Goal: Information Seeking & Learning: Learn about a topic

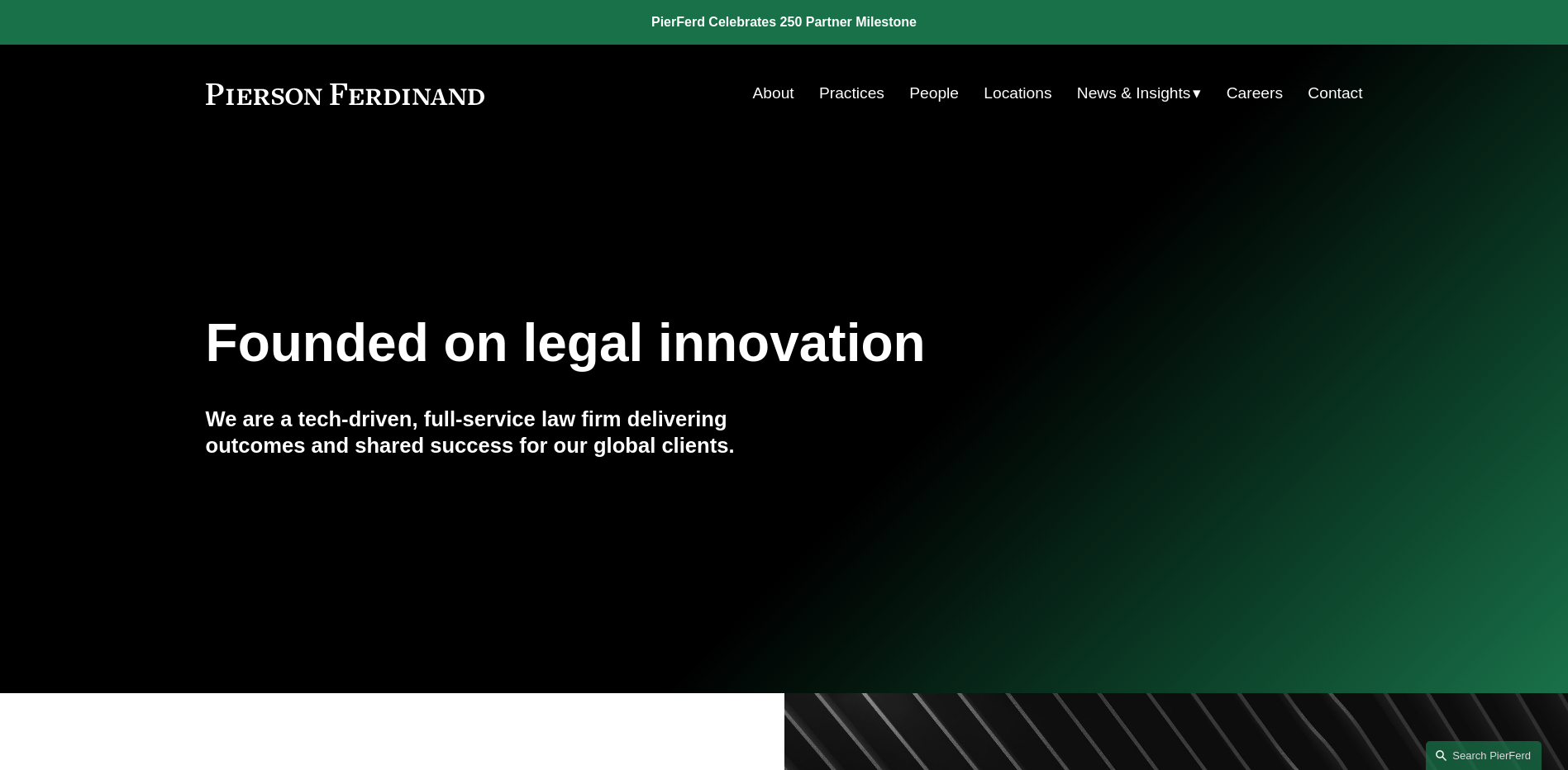
click at [945, 97] on link "People" at bounding box center [933, 94] width 49 height 32
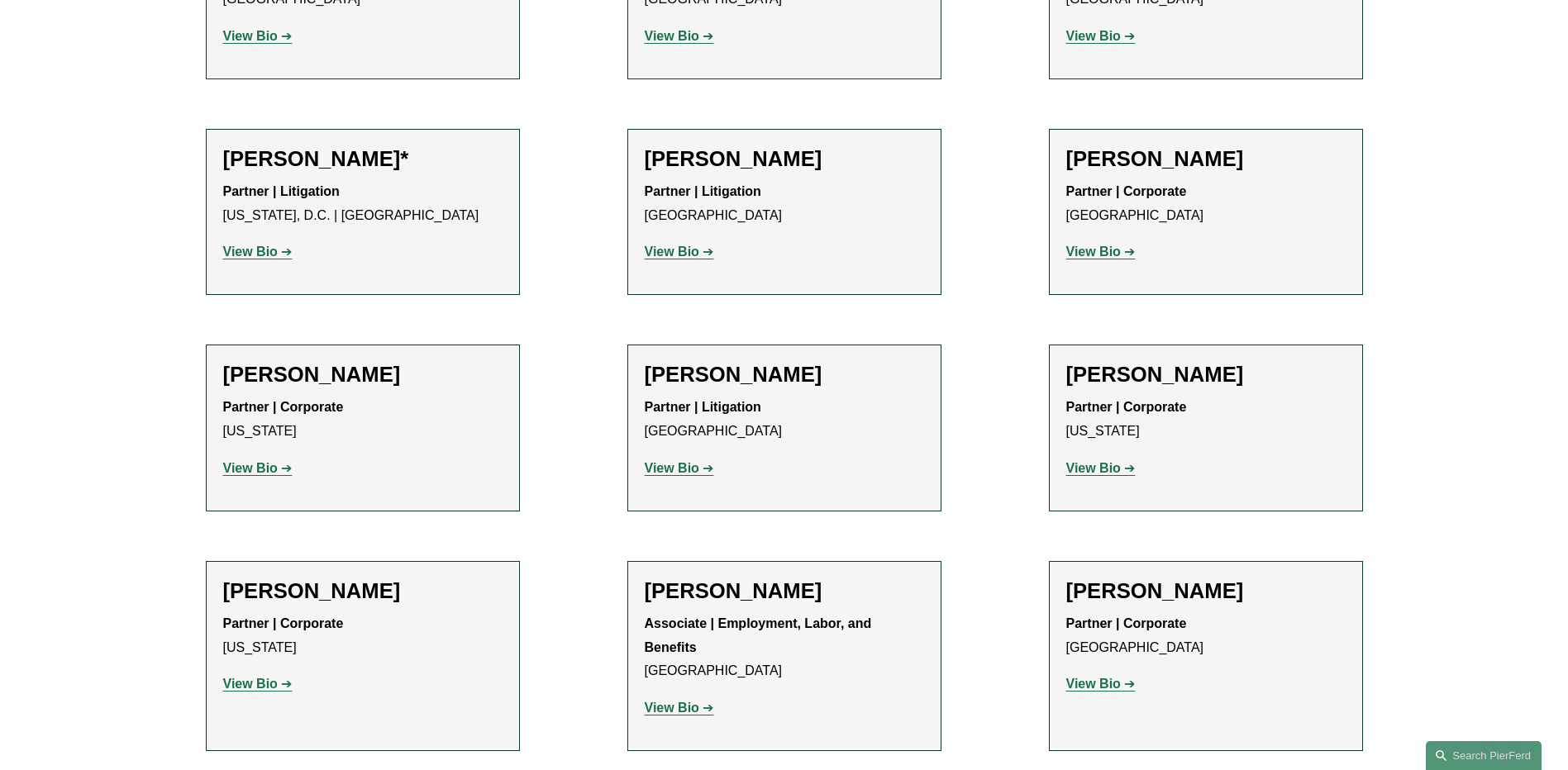
scroll to position [7853, 0]
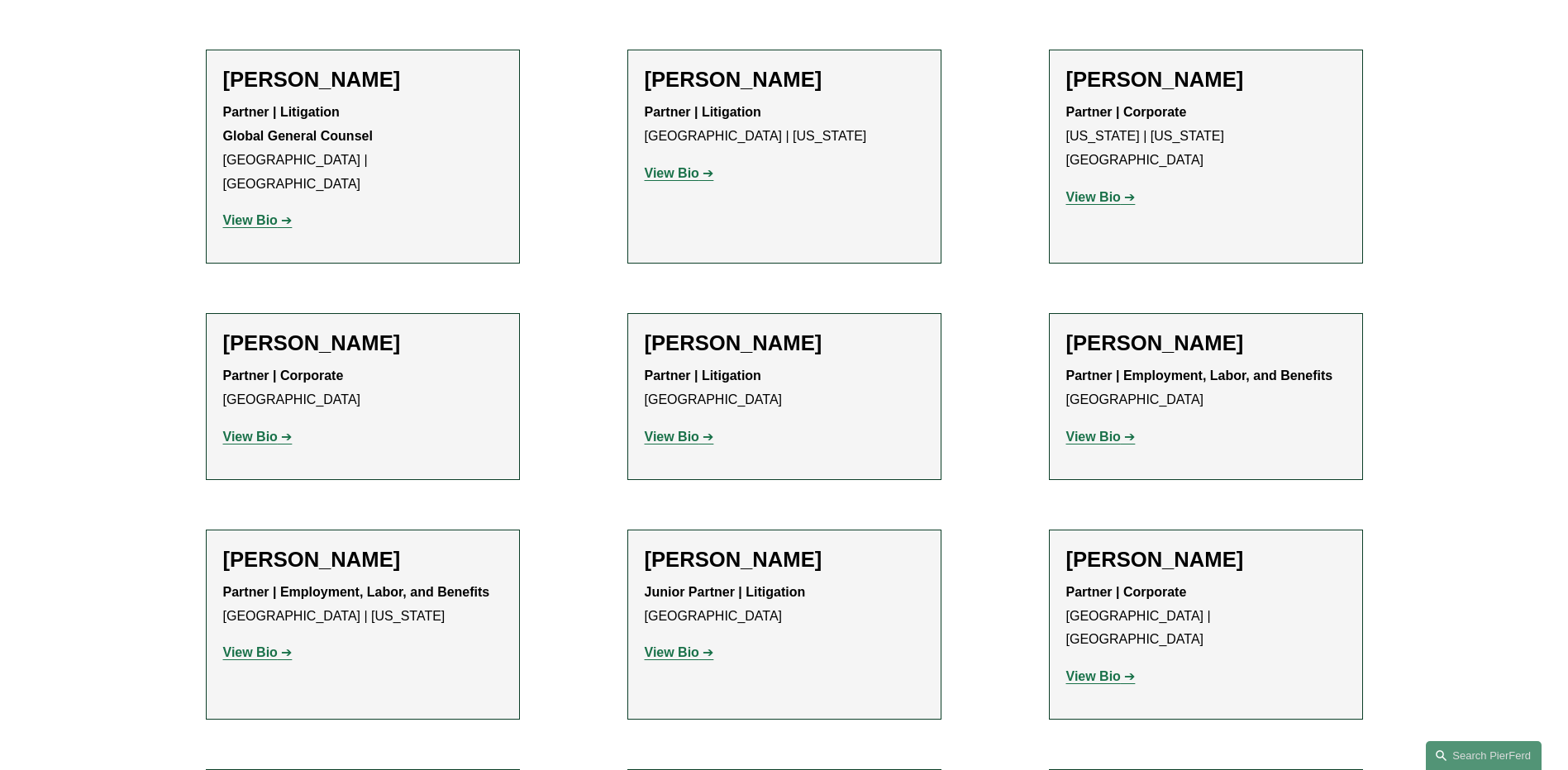
scroll to position [8597, 0]
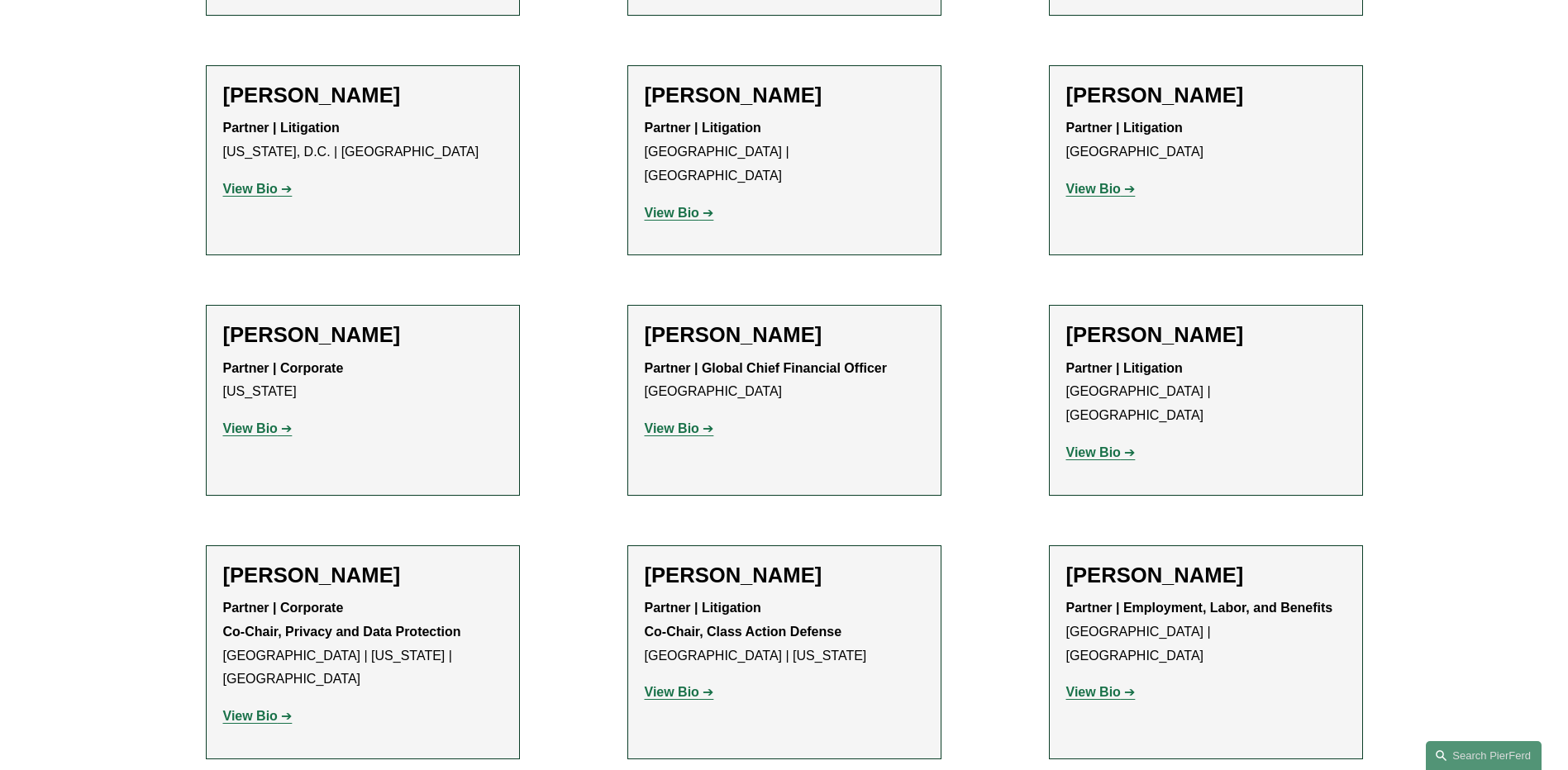
scroll to position [12731, 0]
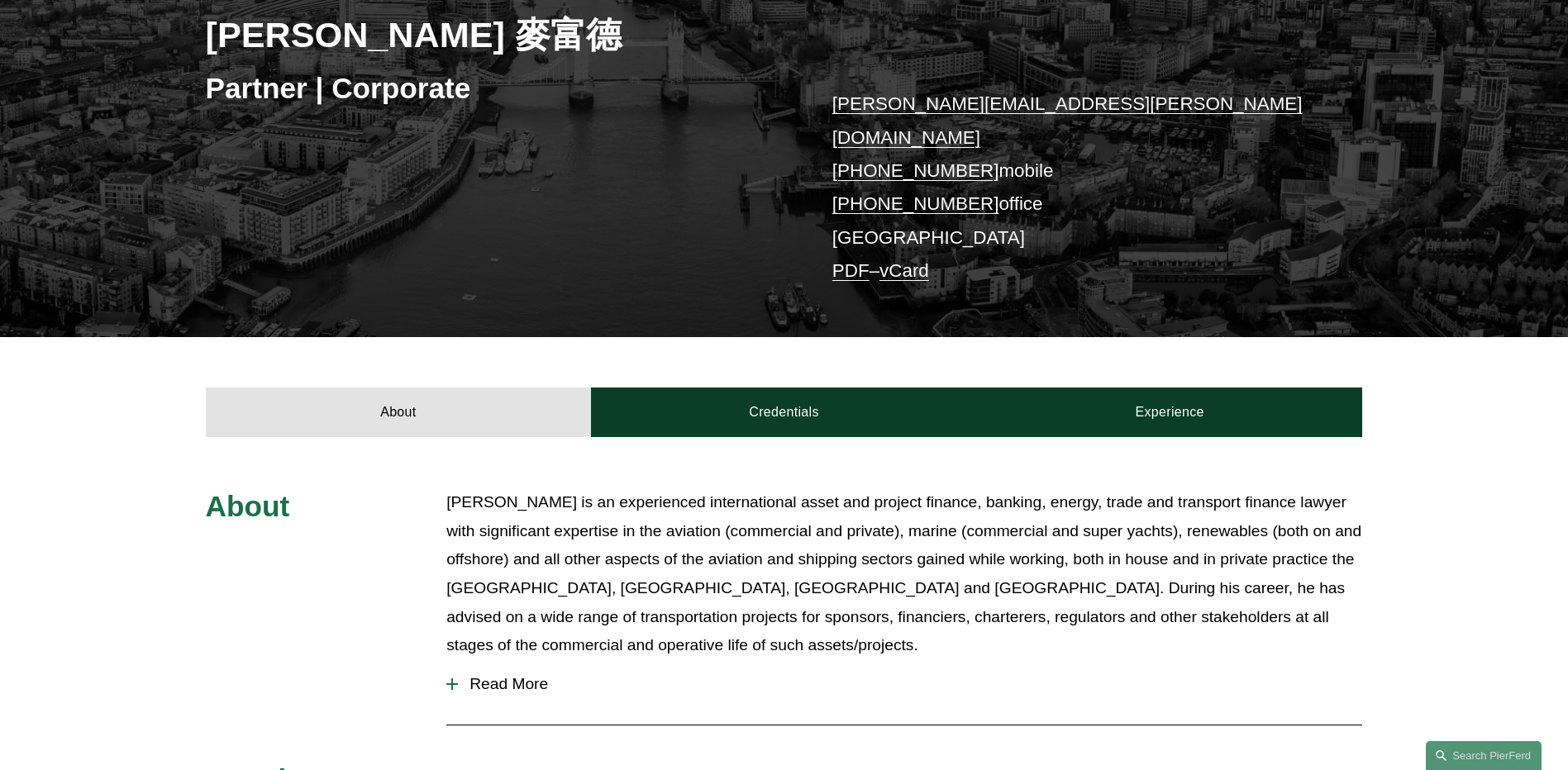
scroll to position [248, 0]
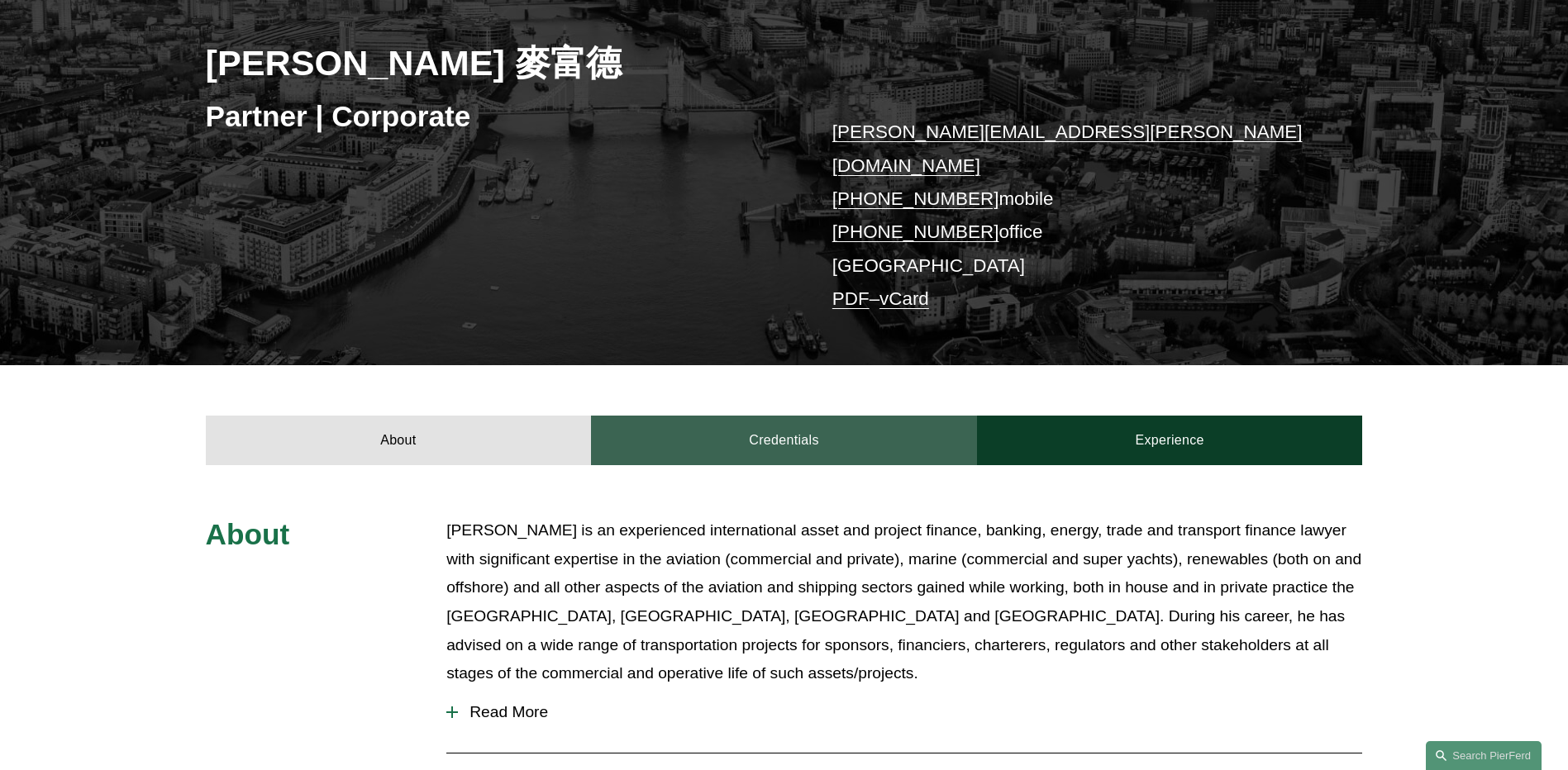
click at [784, 416] on link "Credentials" at bounding box center [784, 440] width 386 height 49
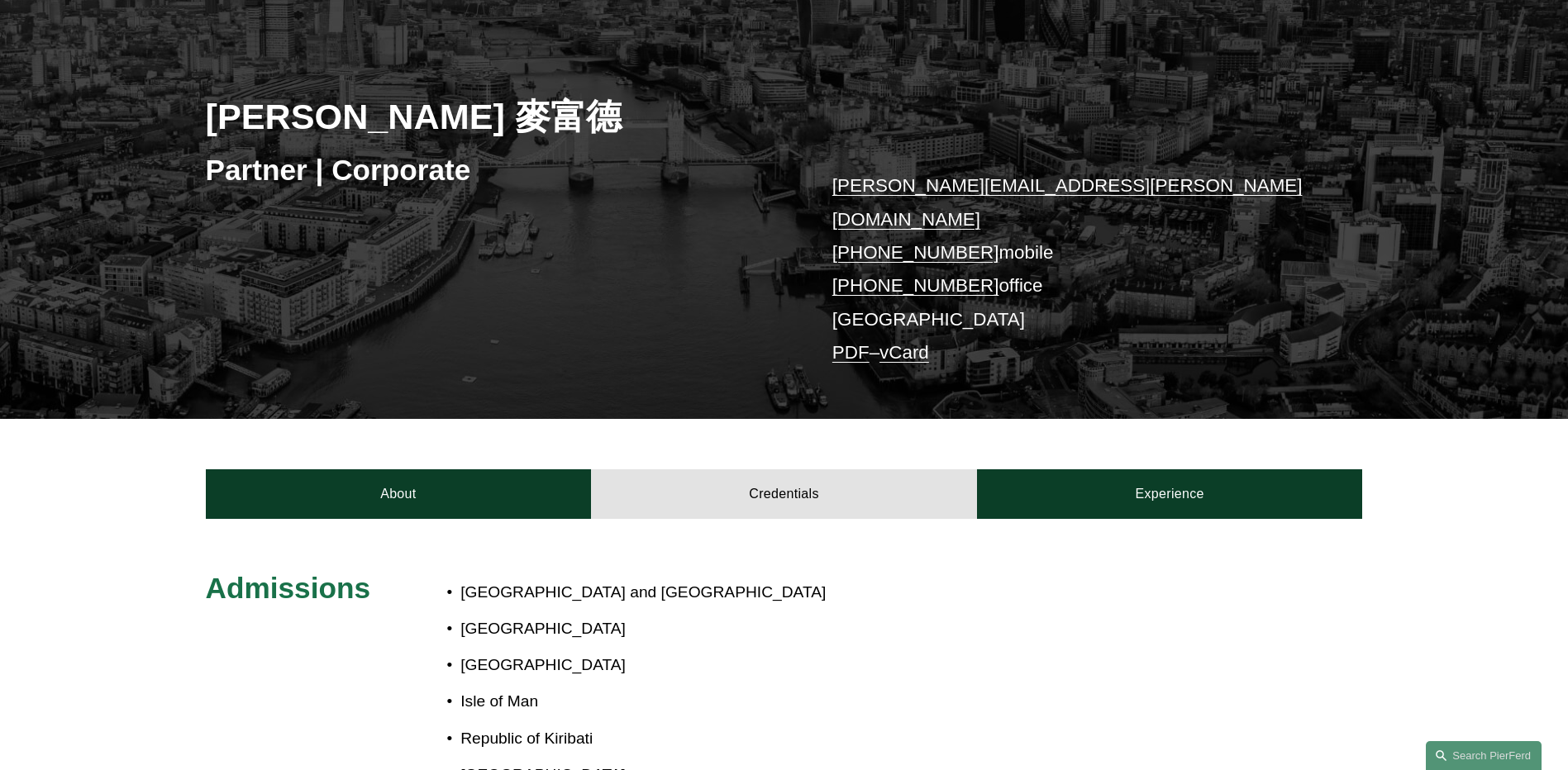
scroll to position [165, 0]
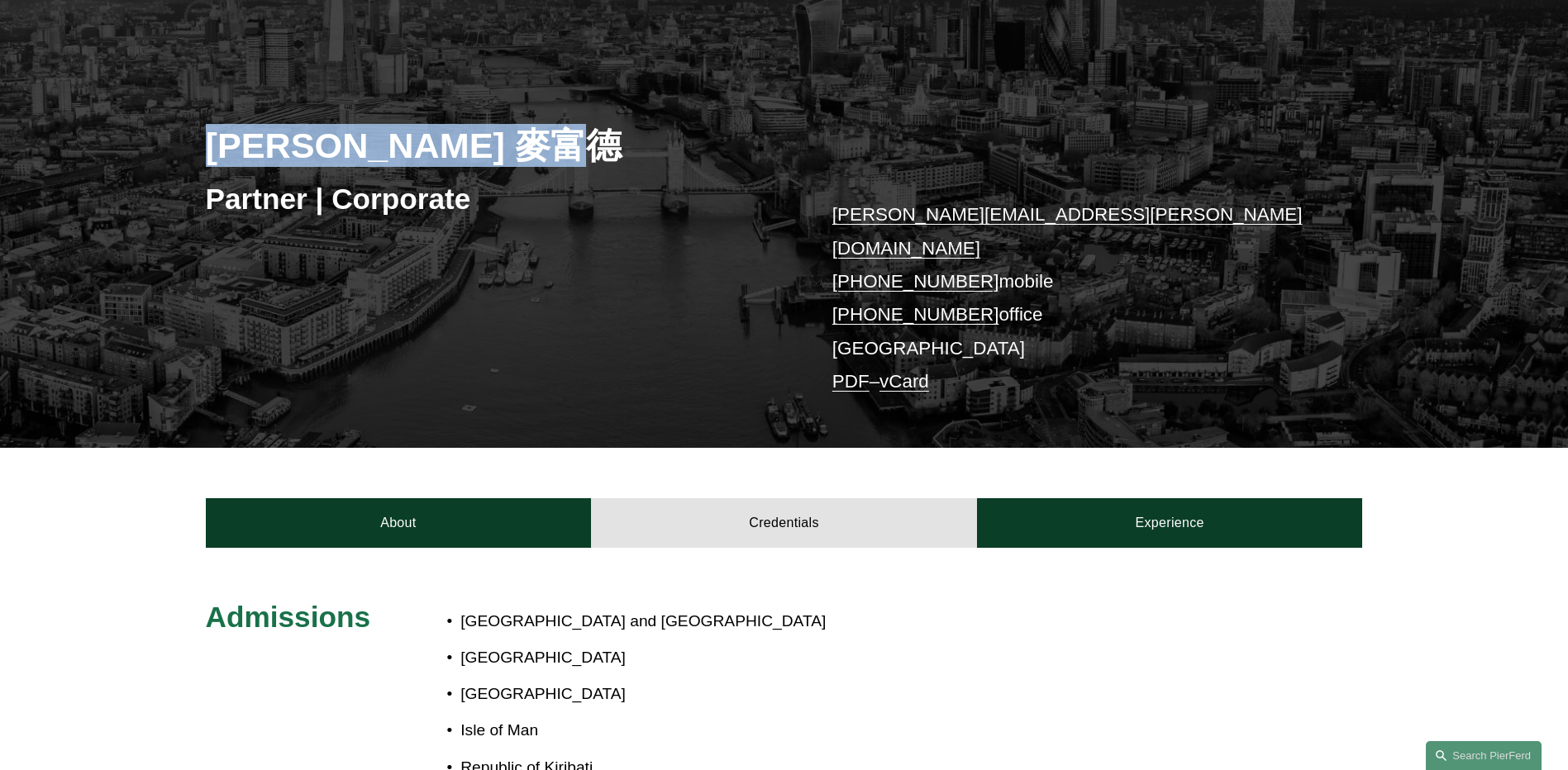
drag, startPoint x: 471, startPoint y: 154, endPoint x: 197, endPoint y: 150, distance: 274.0
click at [197, 150] on div "Simon J. Murfitt 麥富德 Partner | Corporate simon.murfitt@pierferd.com +44 74 9685…" at bounding box center [784, 237] width 1568 height 424
drag, startPoint x: 197, startPoint y: 150, endPoint x: 257, endPoint y: 146, distance: 60.1
copy h2 "Simon J. Murfitt"
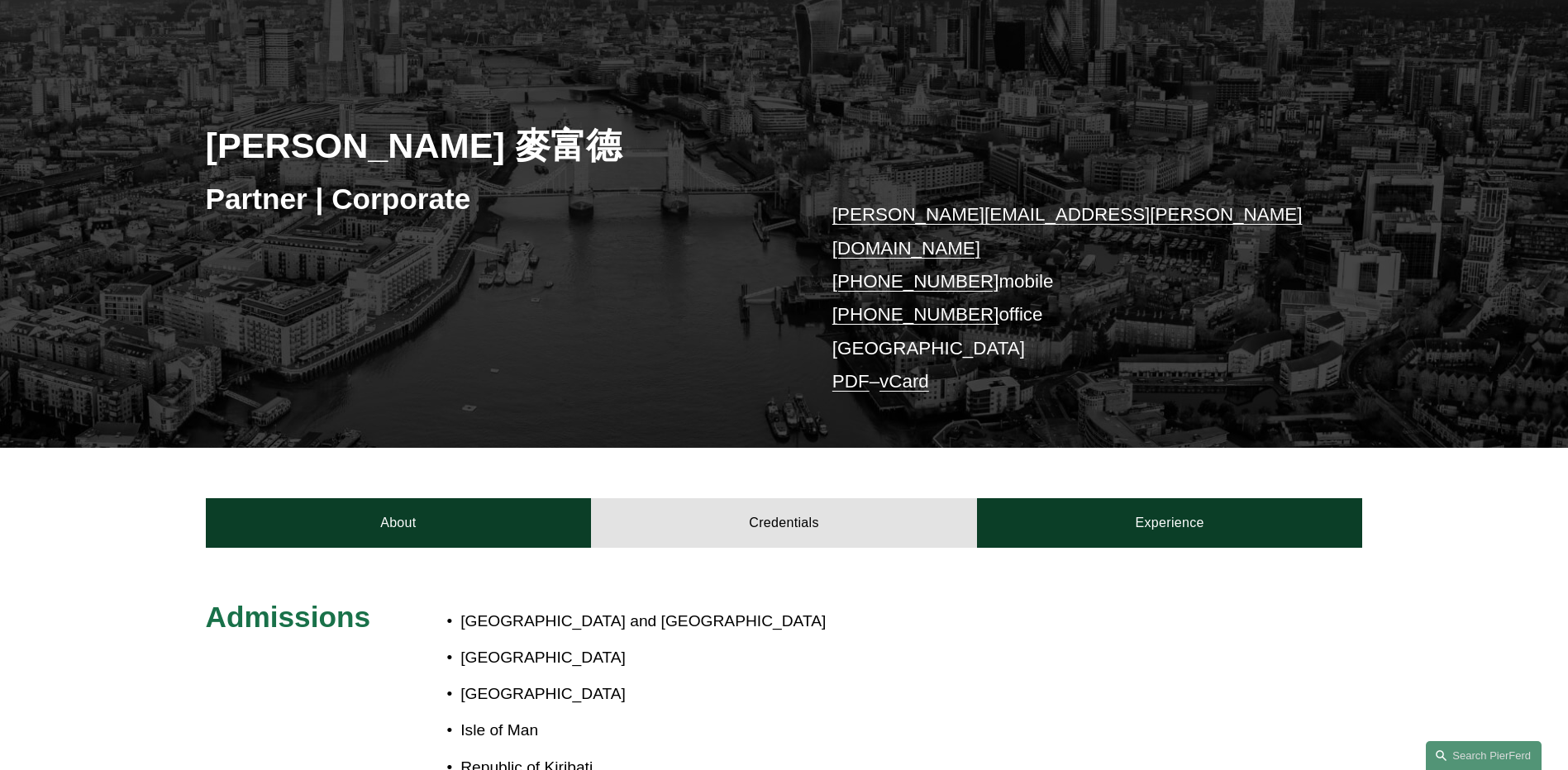
click at [1378, 289] on div "Simon J. Murfitt 麥富德 Partner | Corporate simon.murfitt@pierferd.com +44 74 9685…" at bounding box center [784, 237] width 1568 height 424
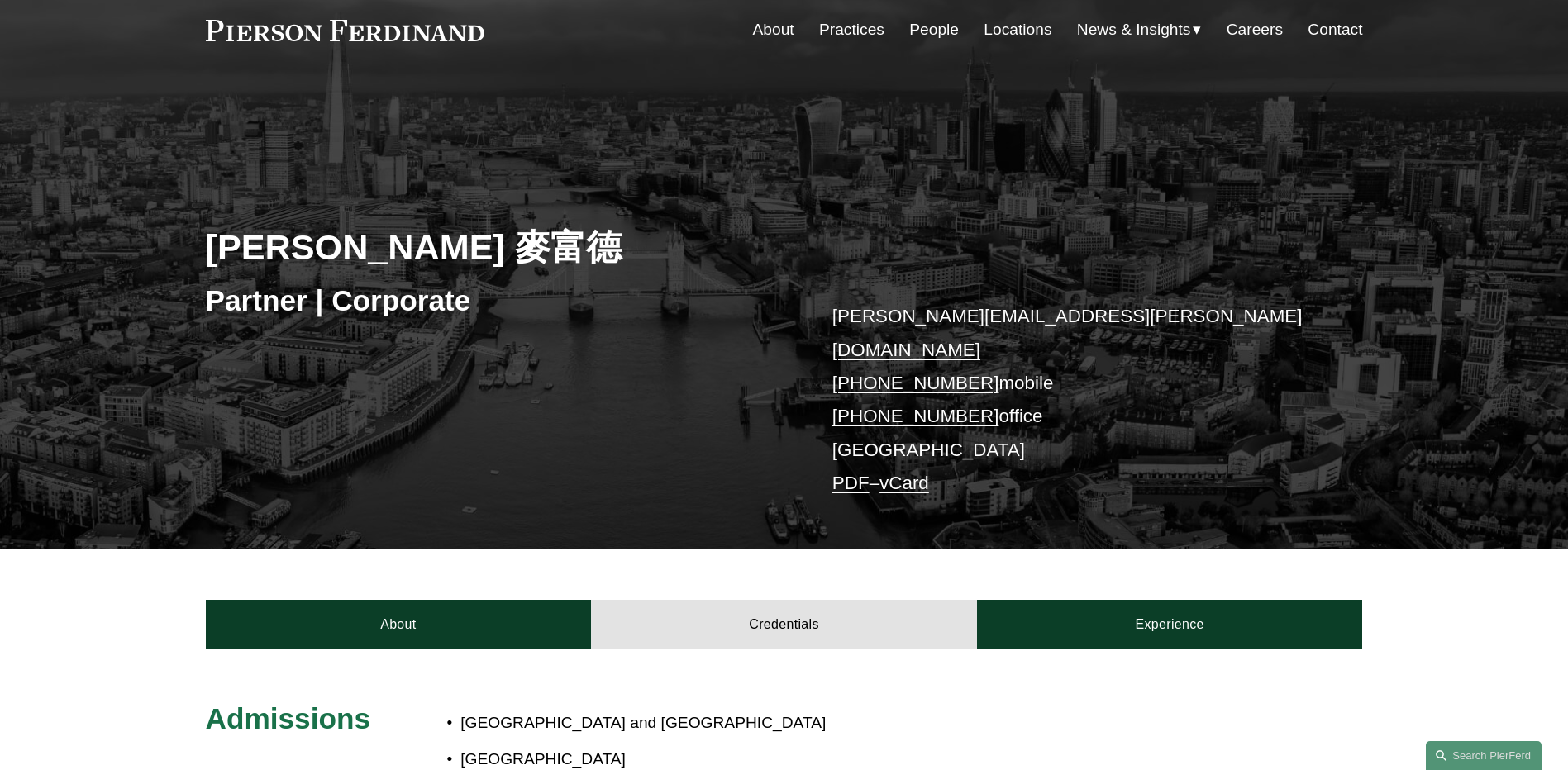
scroll to position [0, 0]
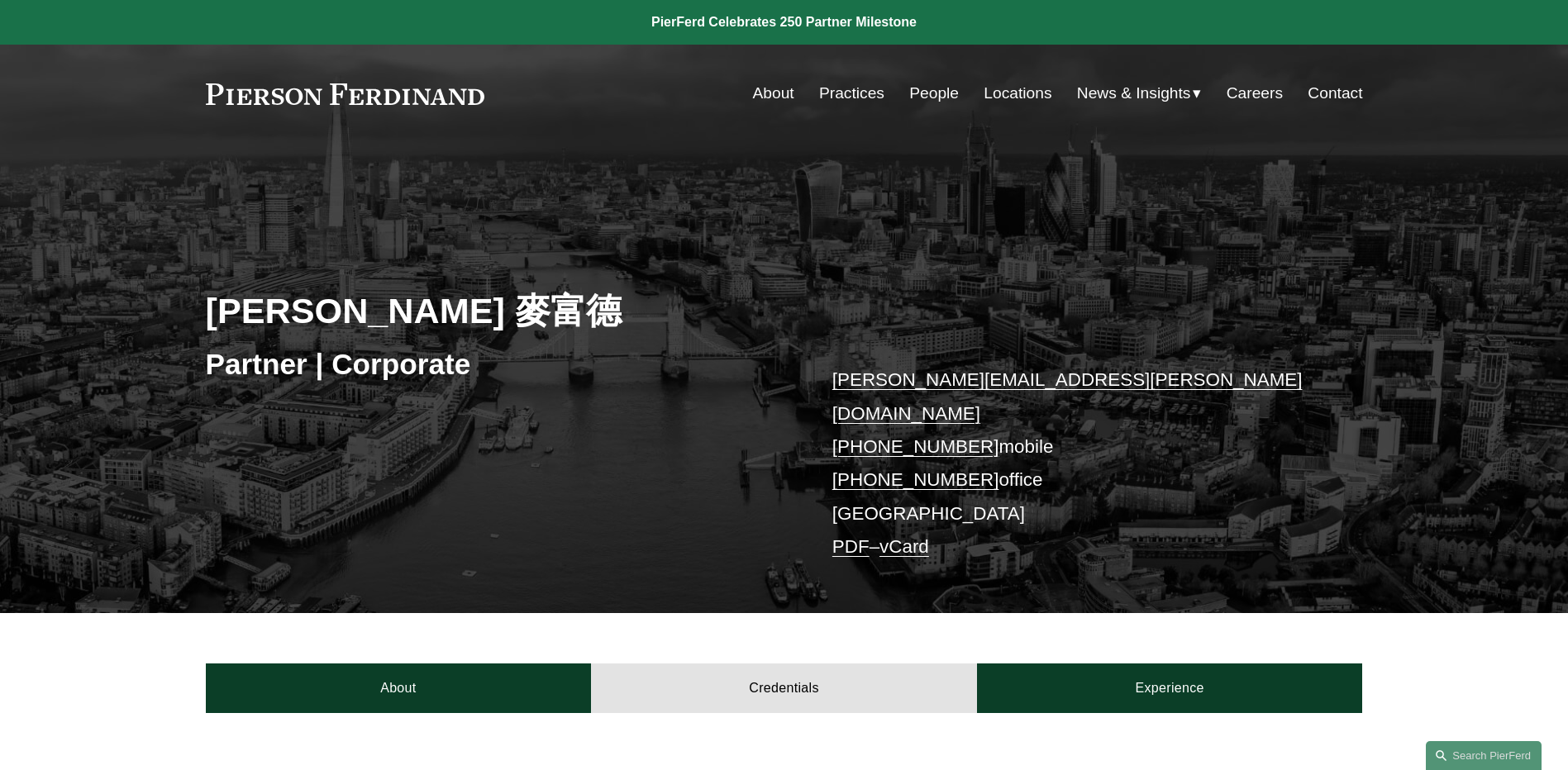
click at [0, 0] on span "News" at bounding box center [0, 0] width 0 height 0
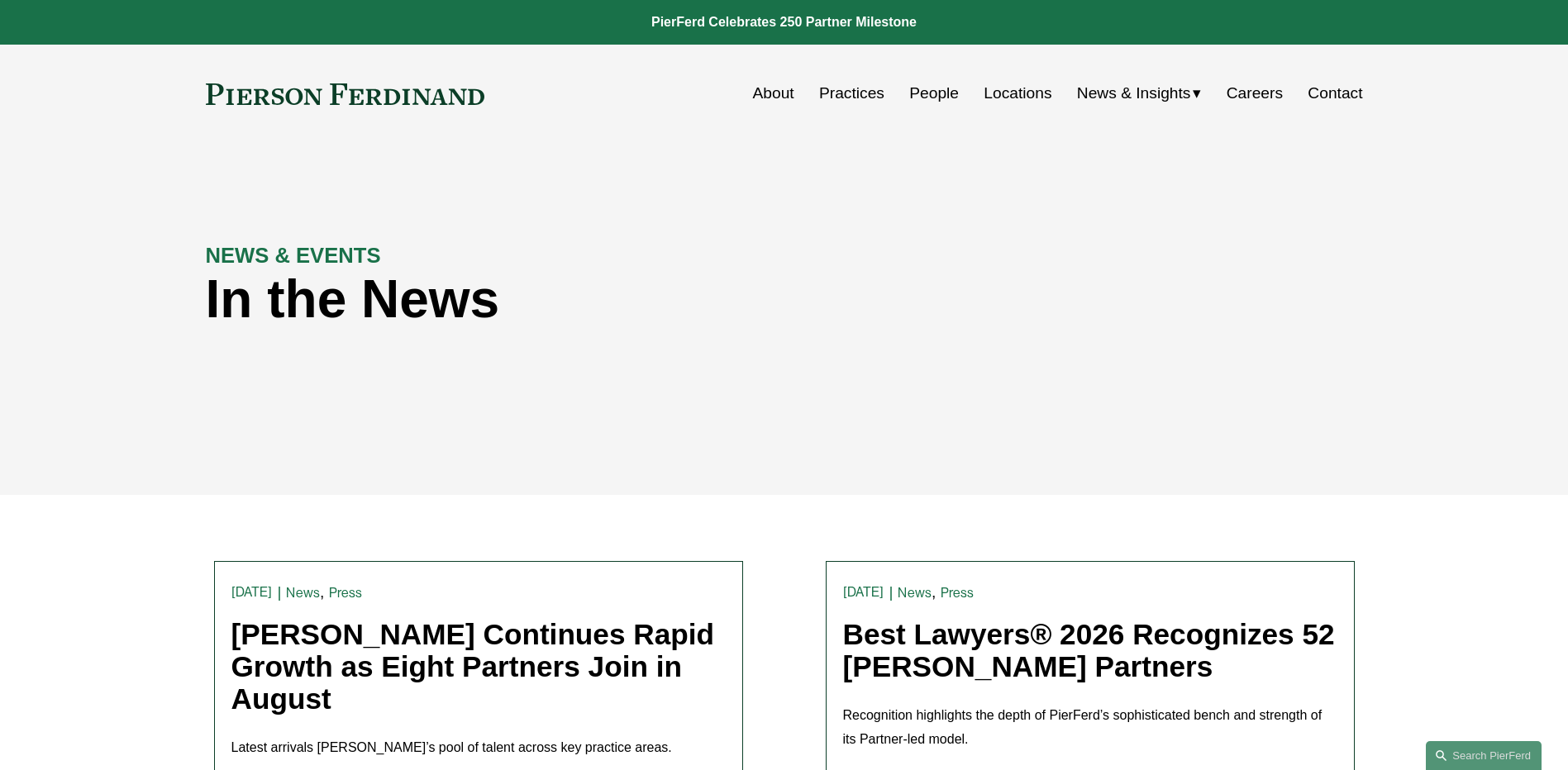
click at [672, 489] on div "NEWS & EVENTS In the News" at bounding box center [784, 319] width 1568 height 352
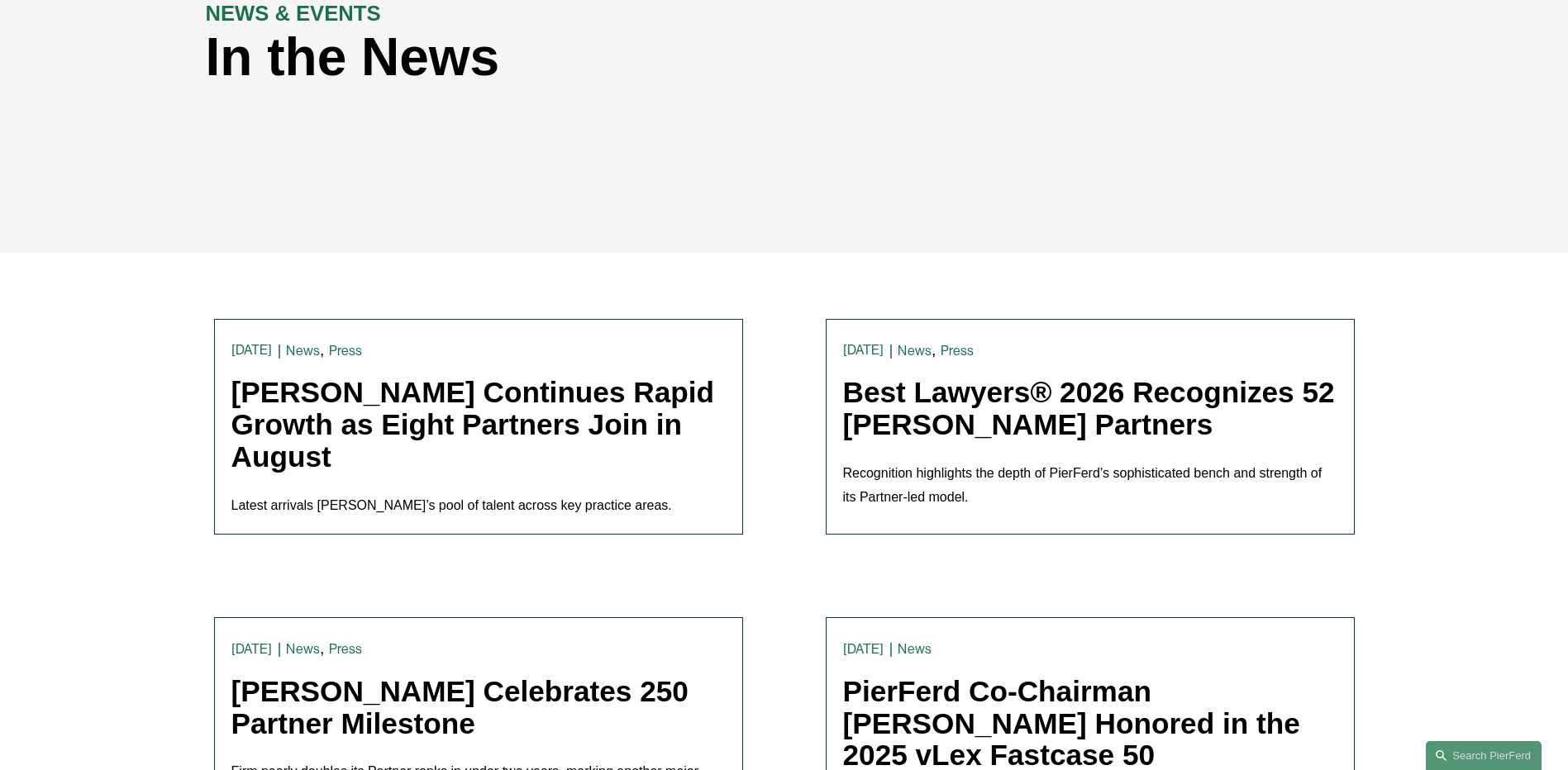
scroll to position [248, 0]
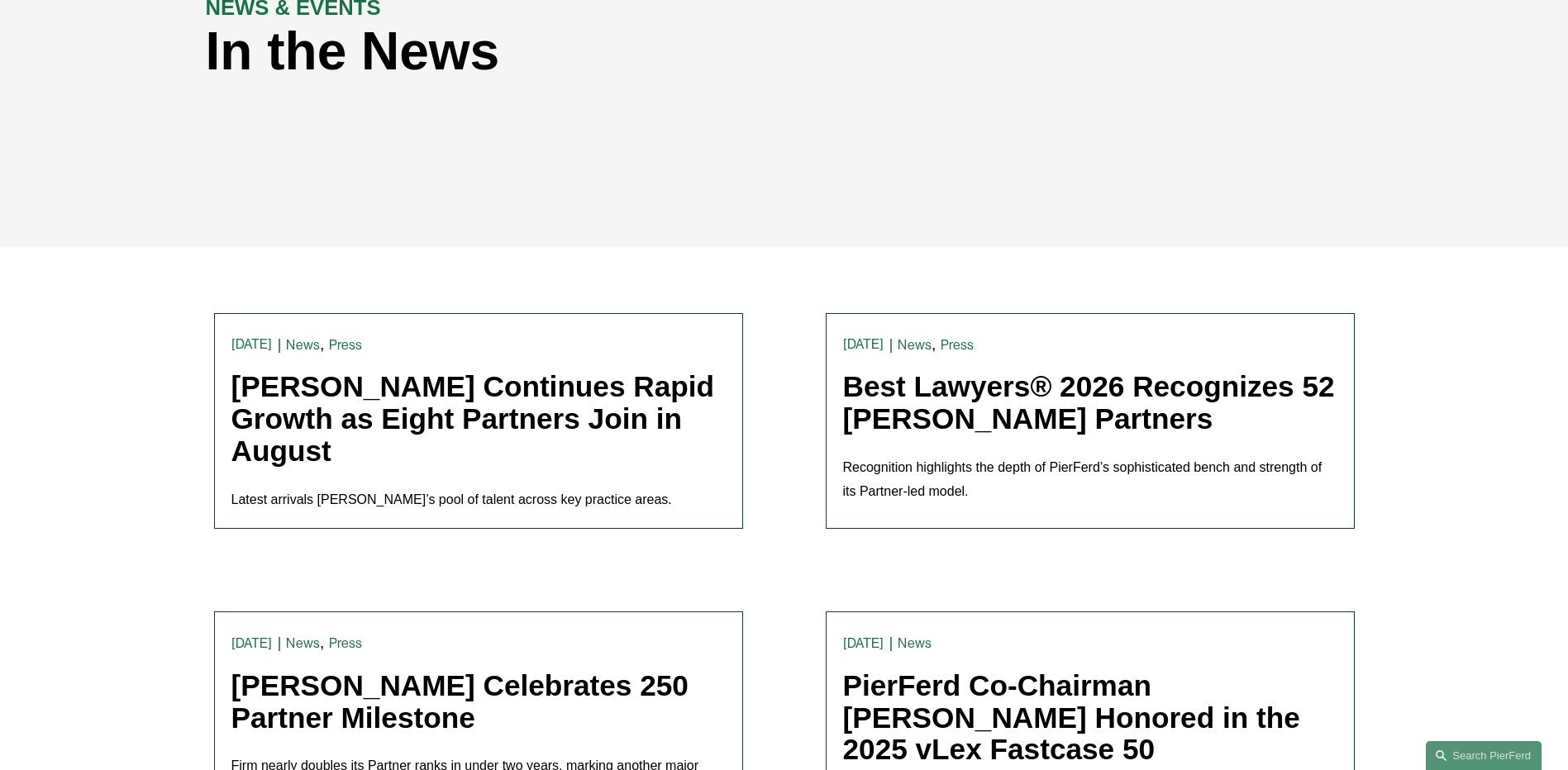
click at [521, 418] on link "Pierson Ferdinand Continues Rapid Growth as Eight Partners Join in August" at bounding box center [473, 418] width 484 height 96
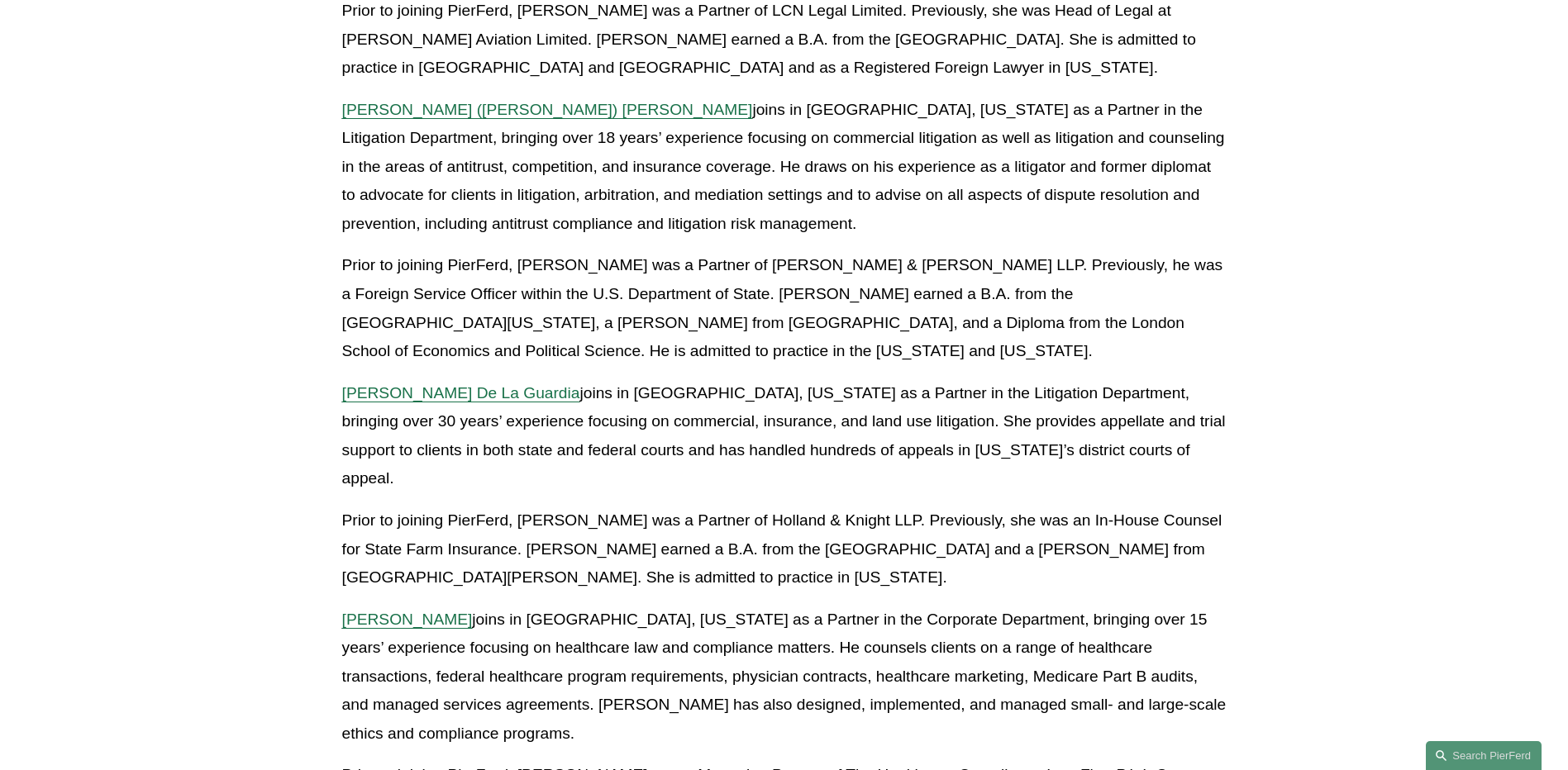
scroll to position [1157, 0]
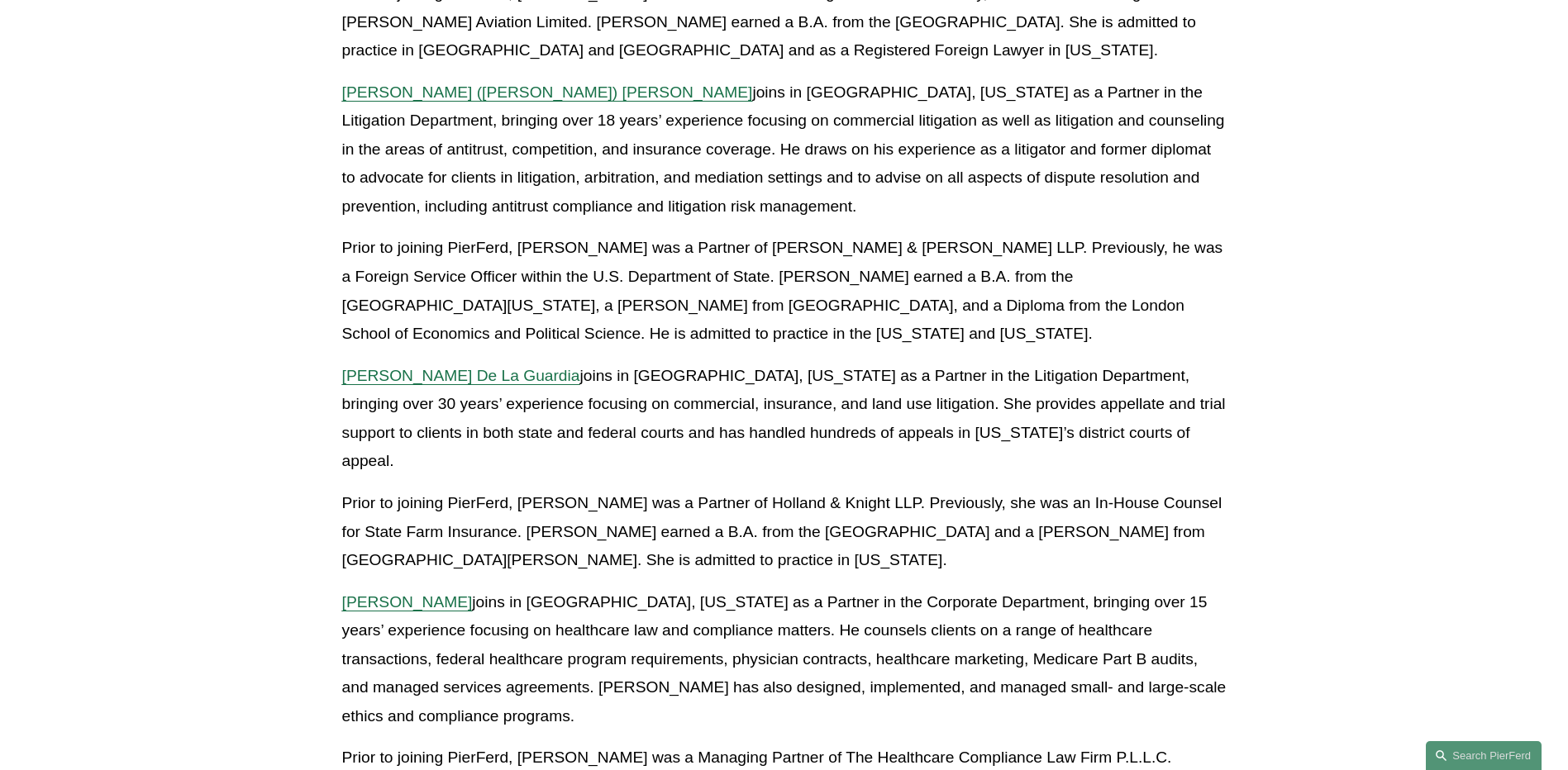
click at [390, 593] on span "[PERSON_NAME]" at bounding box center [408, 602] width 130 height 18
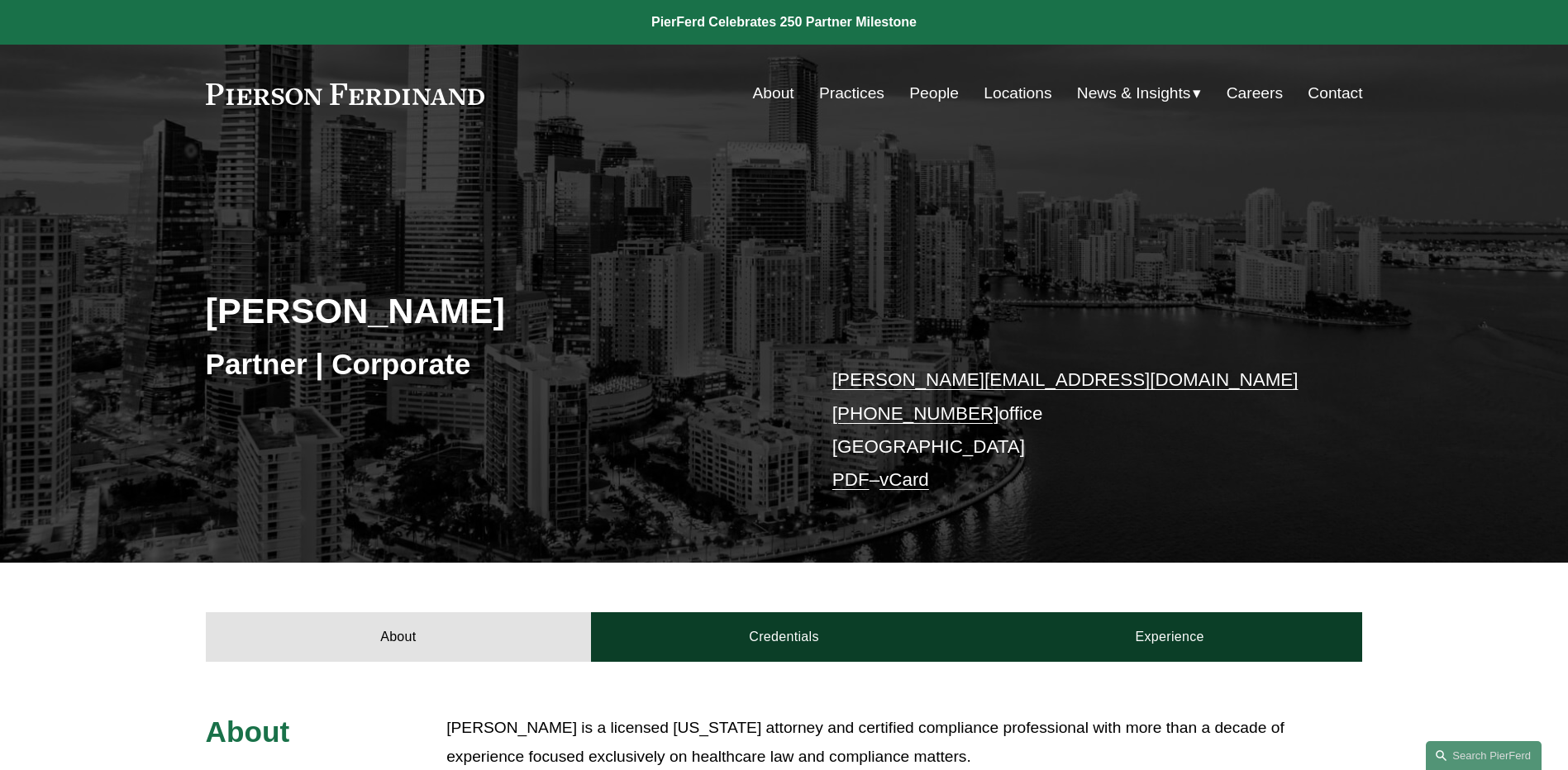
click at [1486, 415] on div "William Gruitza Partner | Corporate william.gruitza@pierferd.com +1.772.882.633…" at bounding box center [784, 377] width 1568 height 373
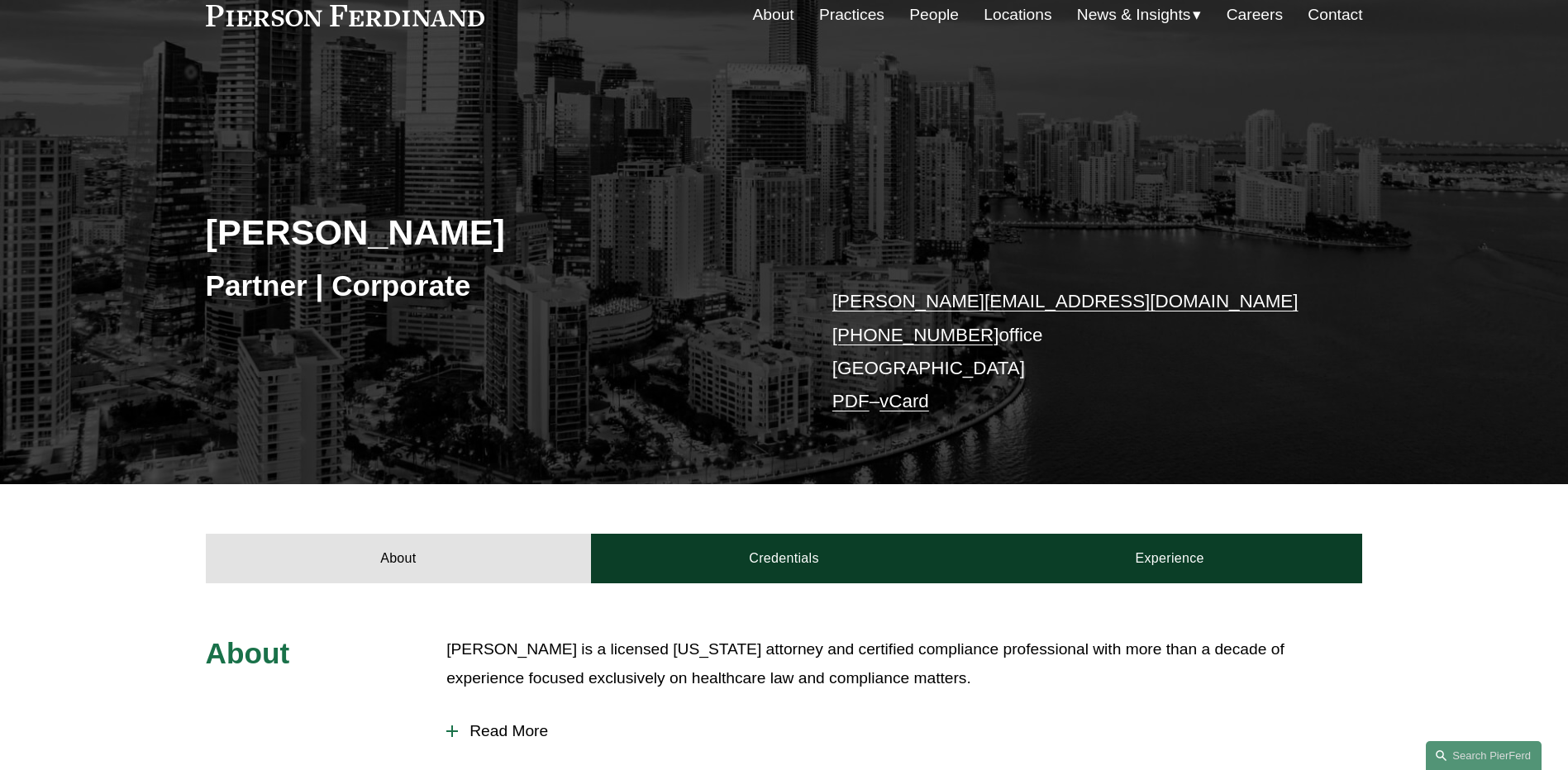
scroll to position [165, 0]
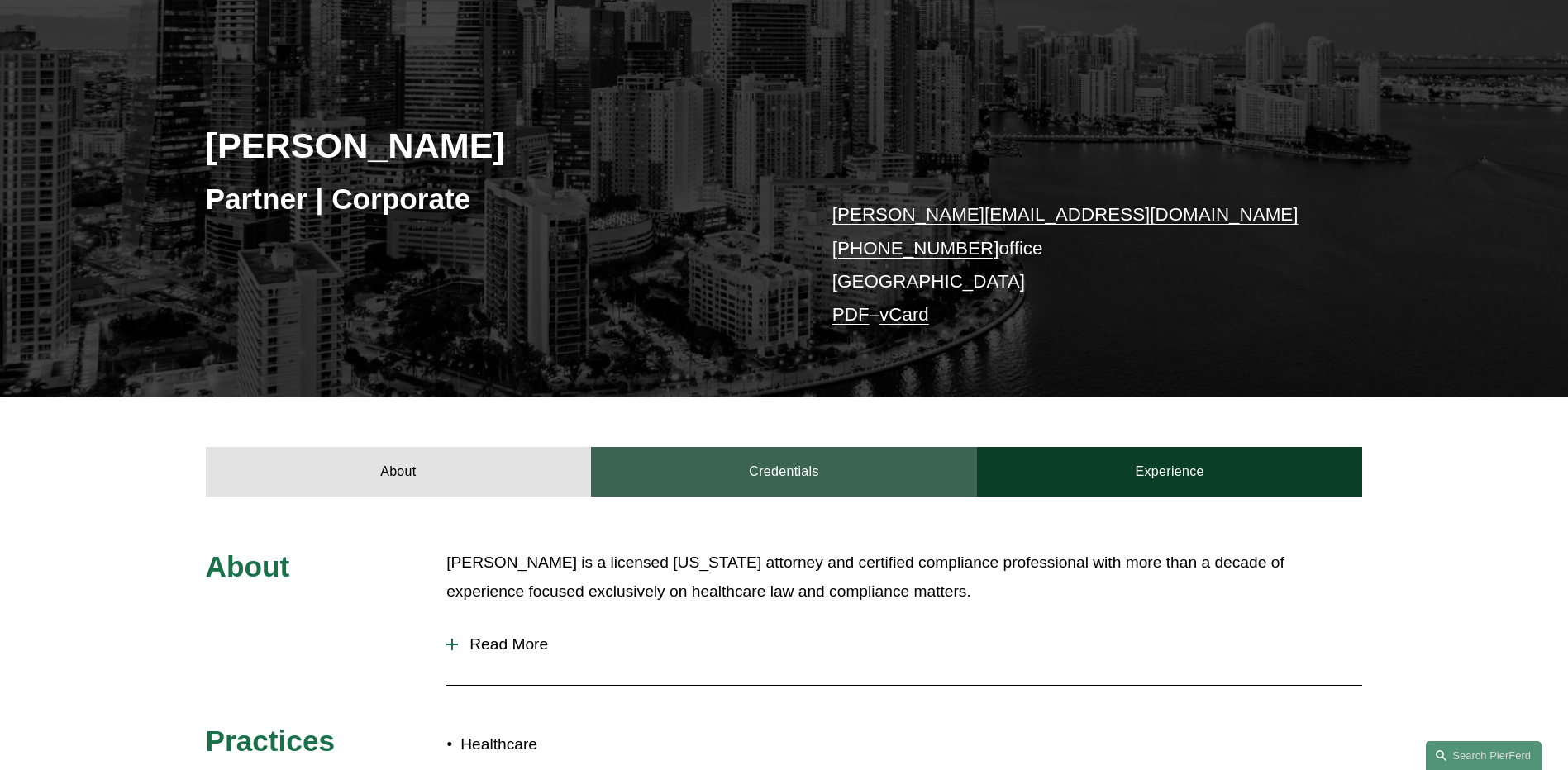
click at [793, 486] on link "Credentials" at bounding box center [784, 472] width 386 height 49
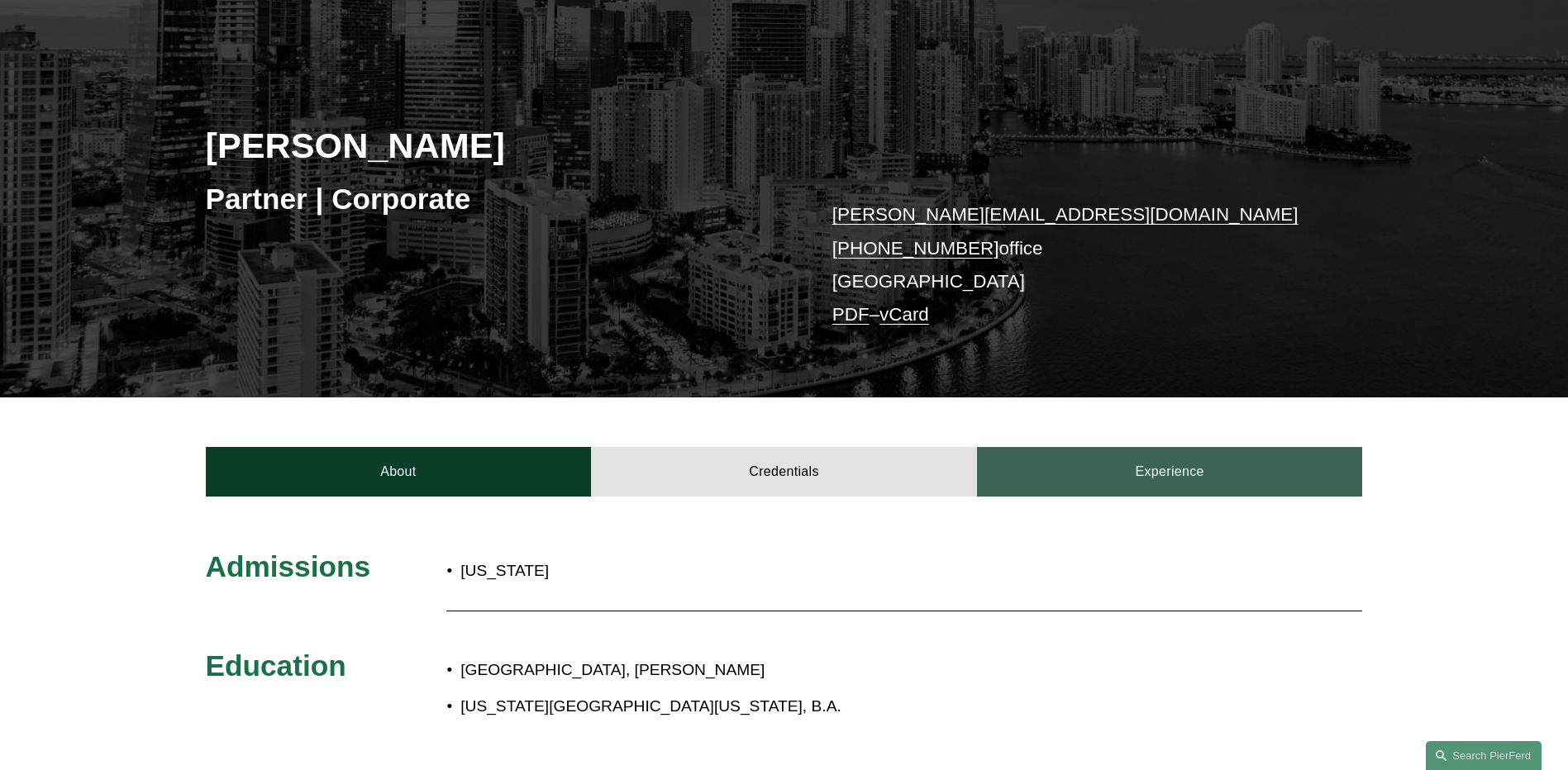
click at [1126, 482] on link "Experience" at bounding box center [1169, 472] width 386 height 49
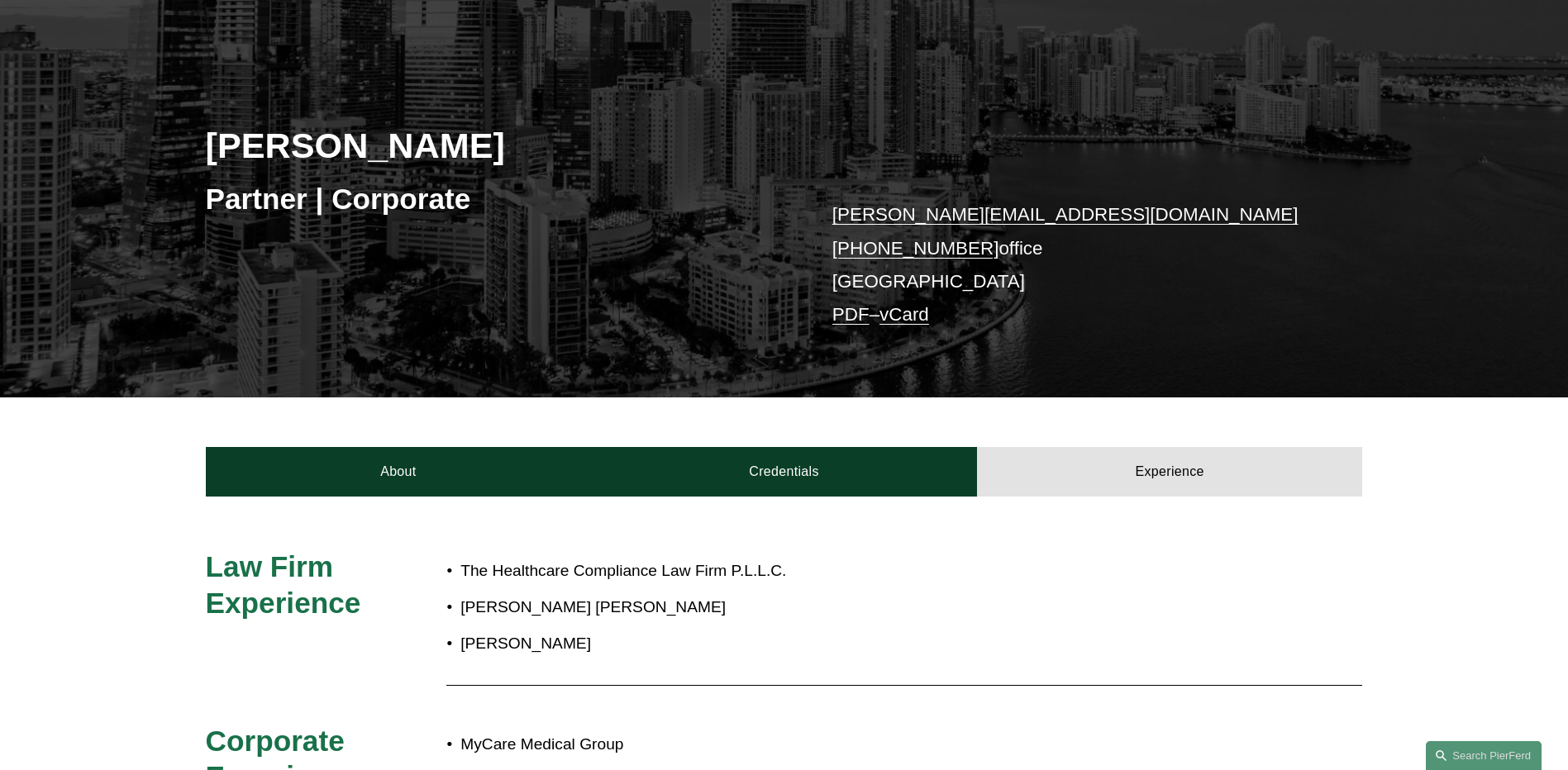
click at [1103, 597] on p "Baker Donelson" at bounding box center [838, 607] width 757 height 29
